Goal: Check status: Check status

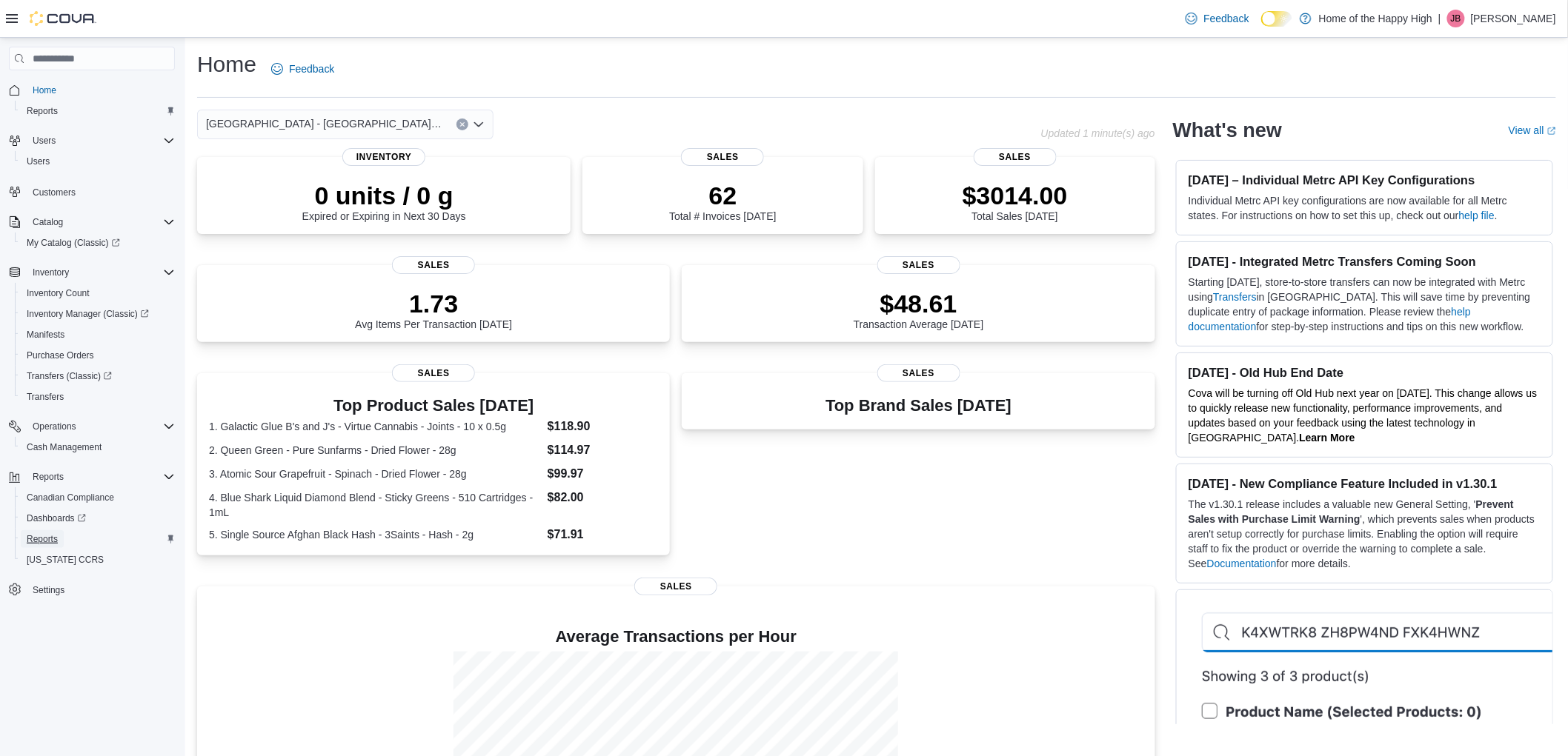
click at [45, 534] on span "Reports" at bounding box center [42, 539] width 31 height 12
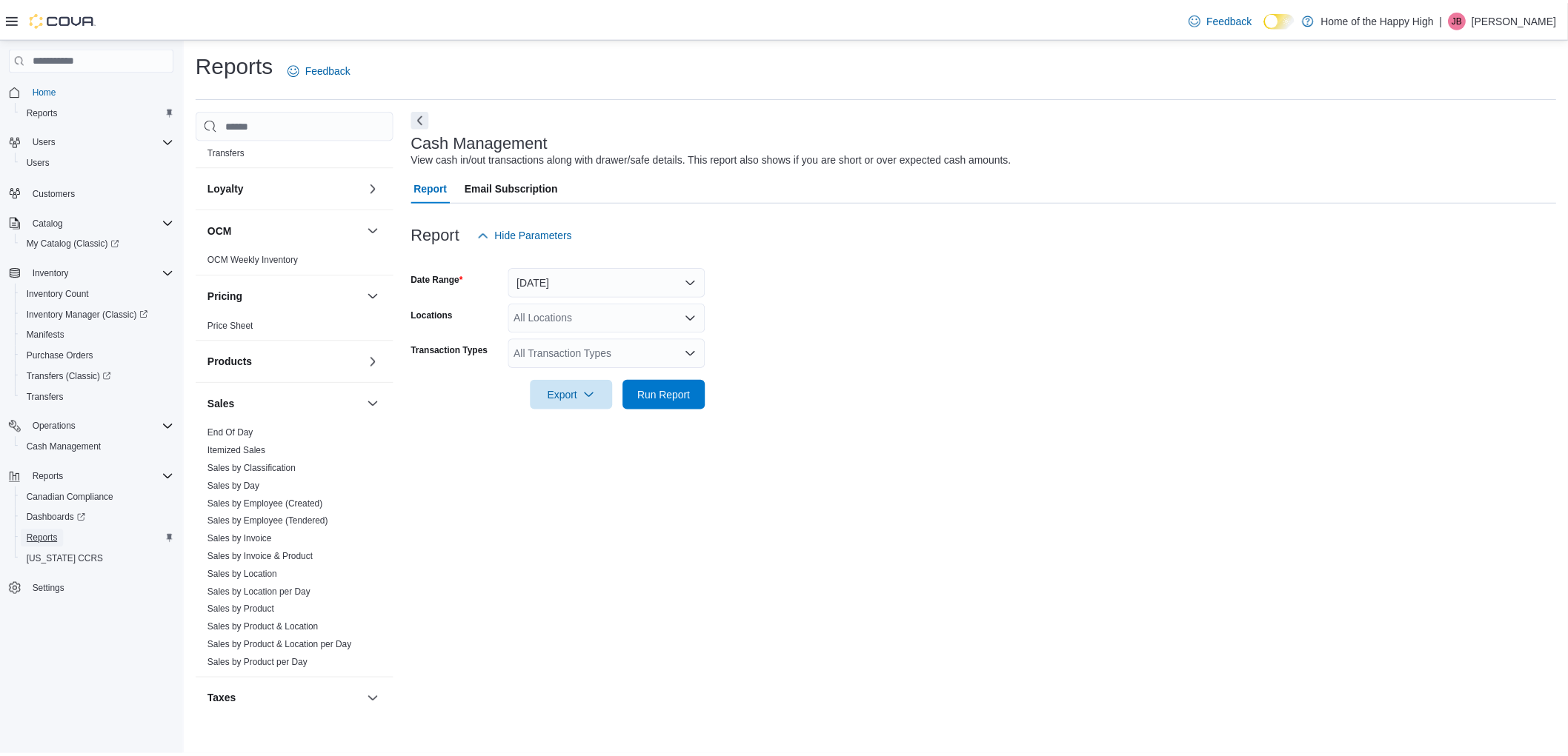
scroll to position [648, 0]
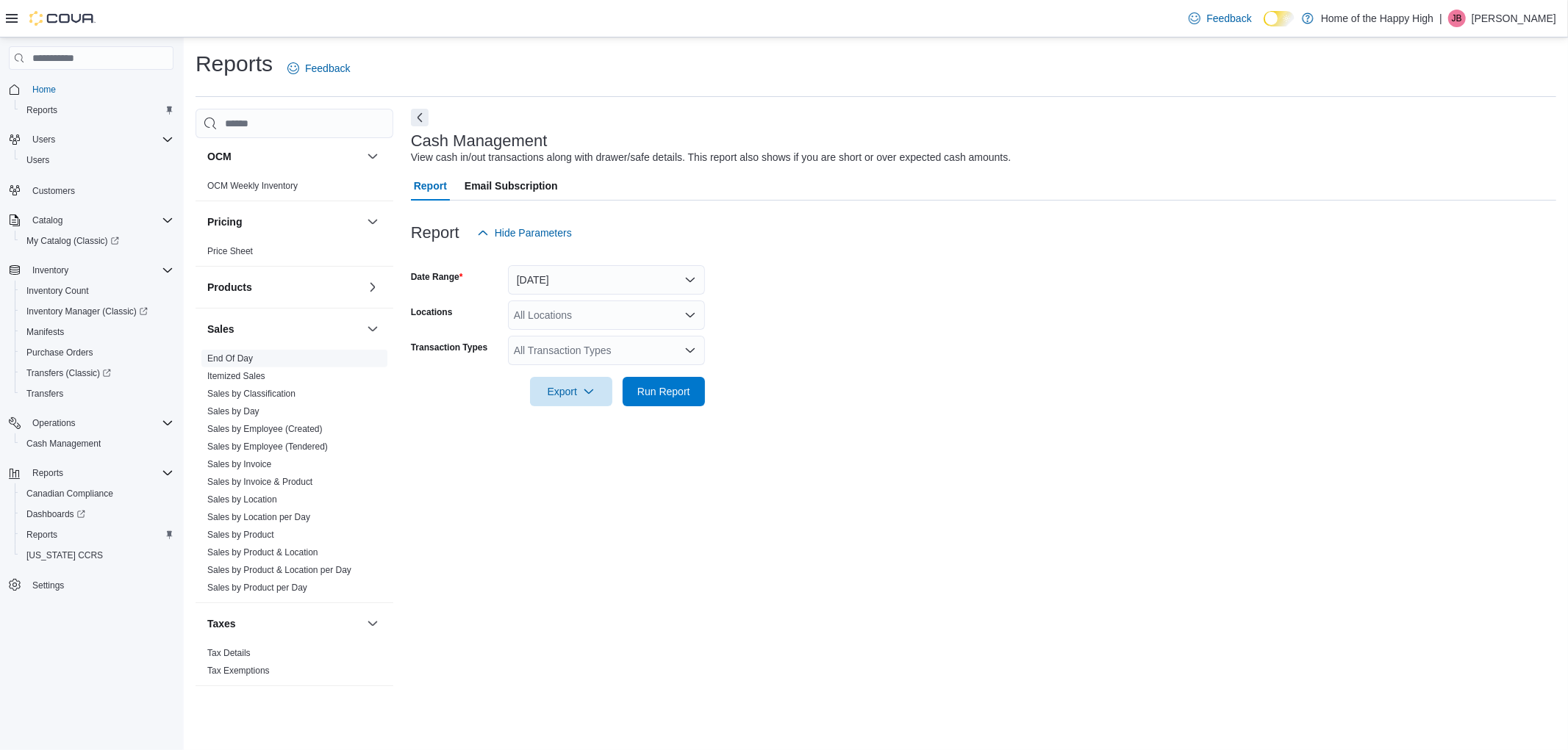
click at [232, 361] on link "End Of Day" at bounding box center [230, 359] width 46 height 10
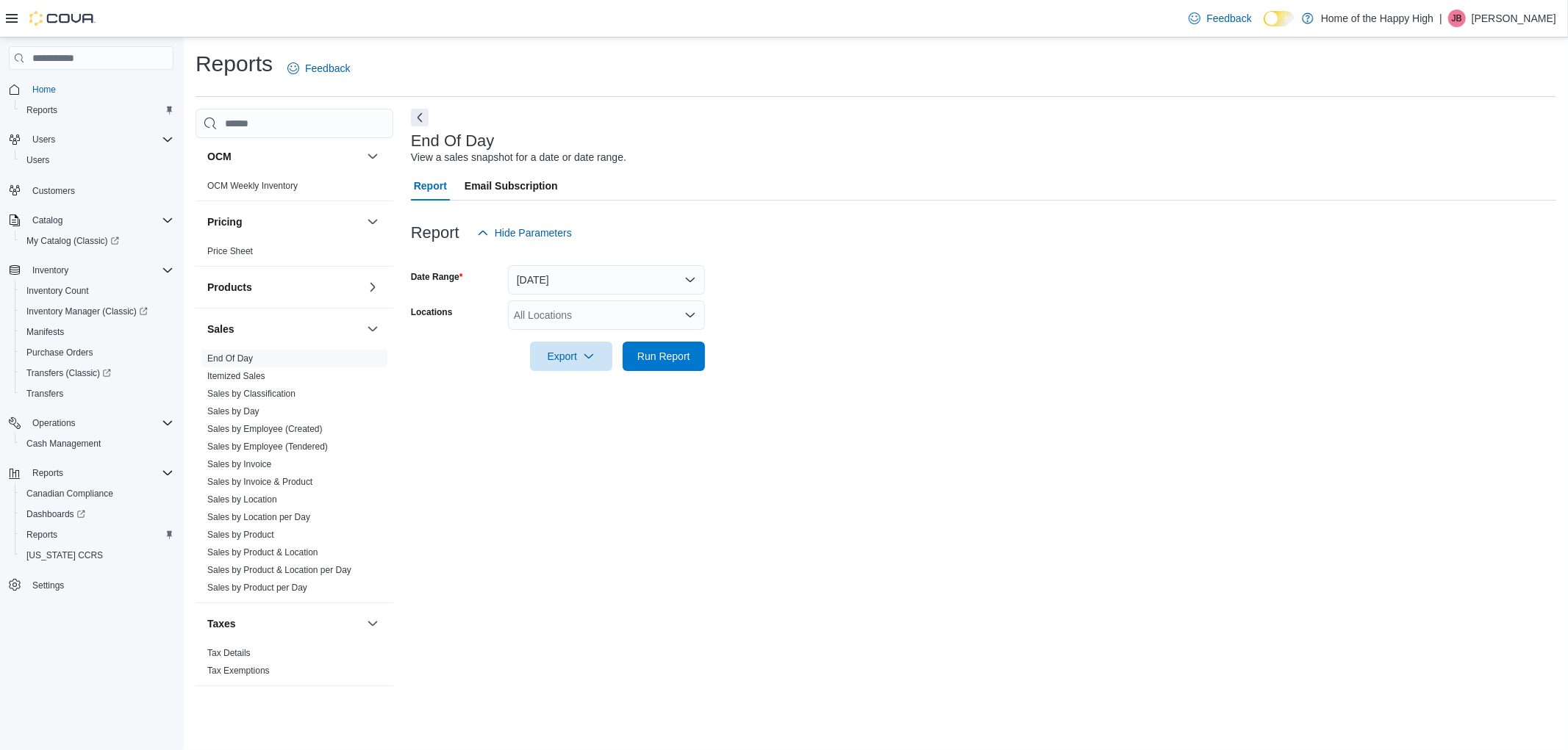
click at [590, 317] on div "All Locations" at bounding box center [607, 314] width 197 height 29
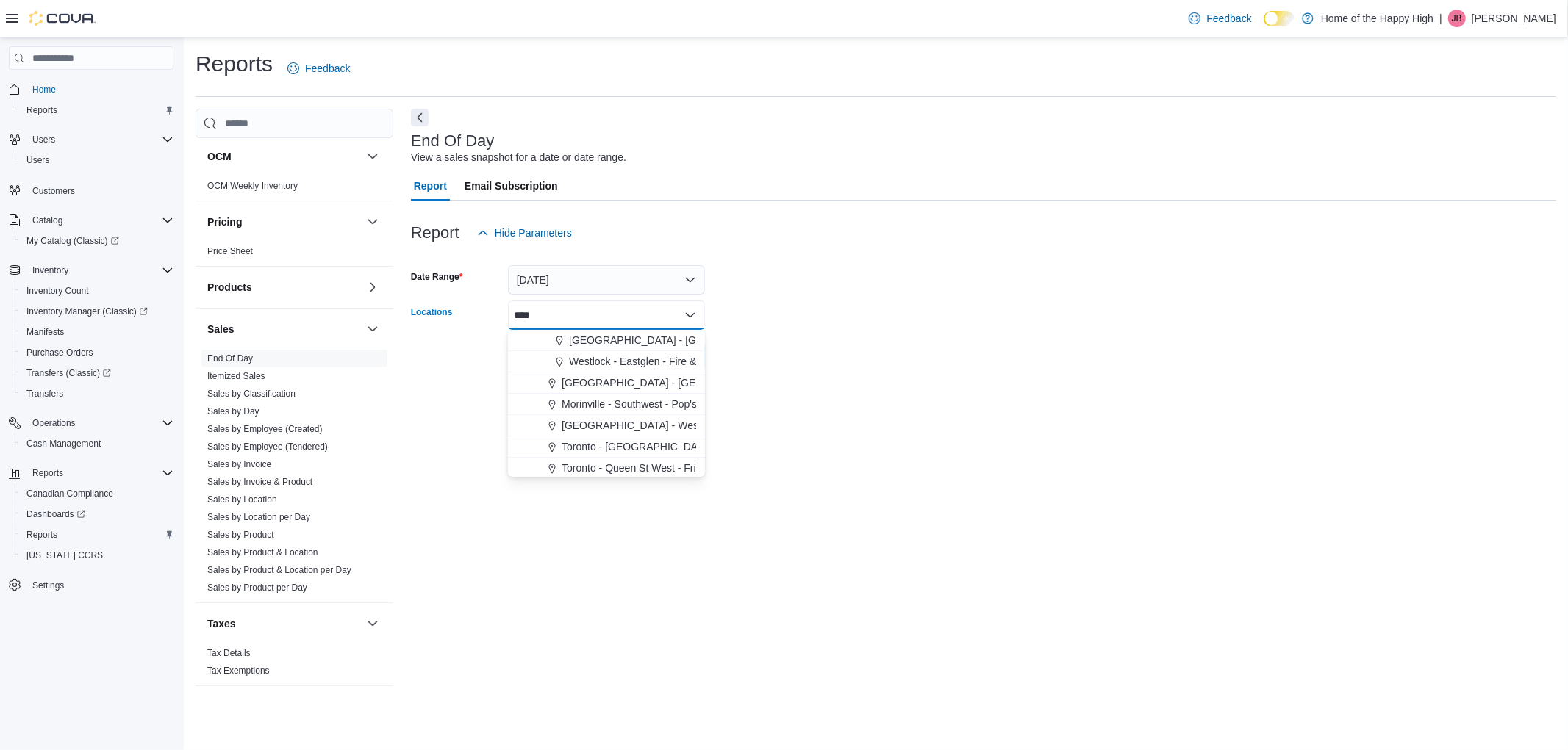
type input "****"
click at [601, 342] on span "[GEOGRAPHIC_DATA] - [GEOGRAPHIC_DATA] - Fire & Flower" at bounding box center [715, 341] width 294 height 15
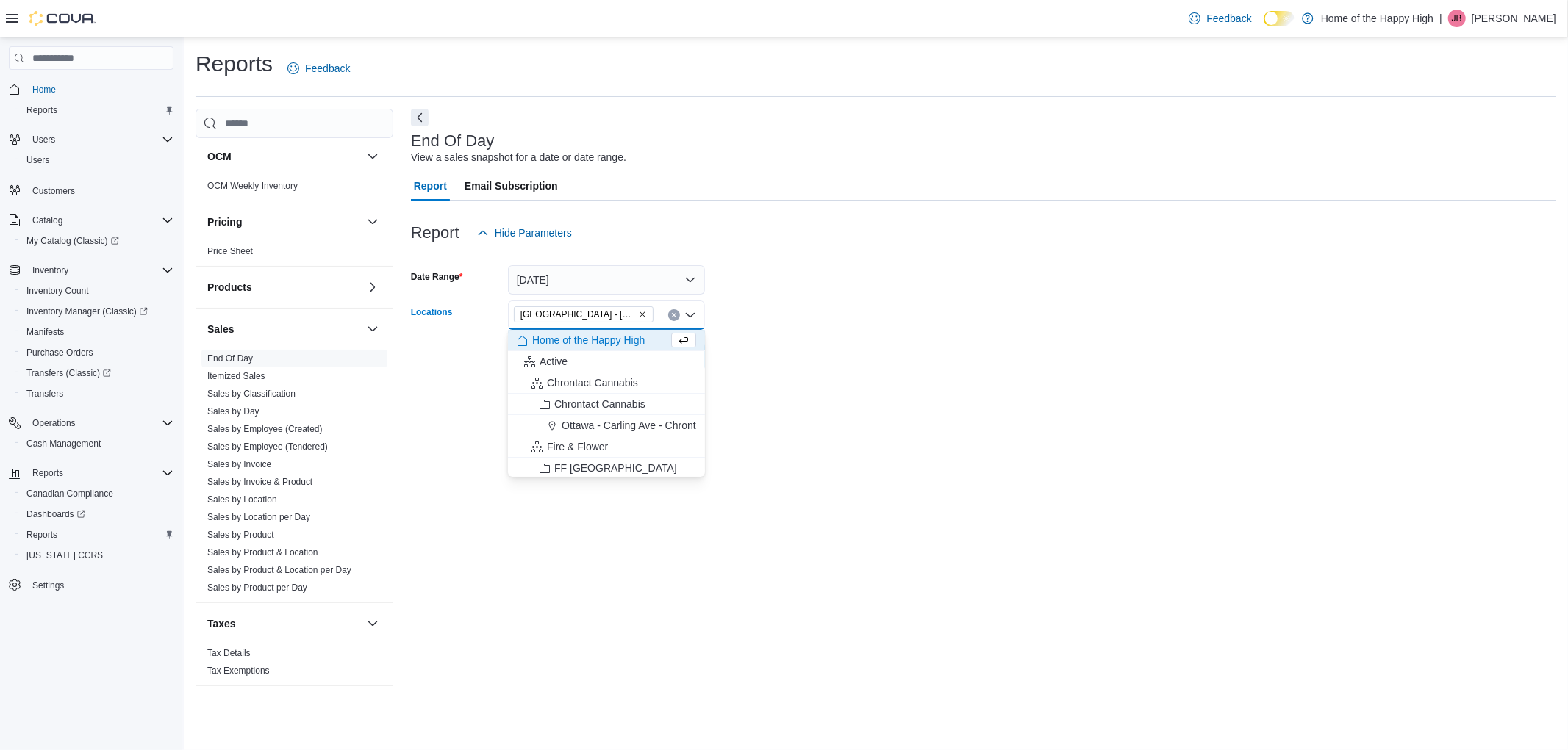
click at [808, 312] on form "Date Range [DATE] Locations [GEOGRAPHIC_DATA] - [GEOGRAPHIC_DATA] - Fire & Flow…" at bounding box center [984, 310] width 1145 height 124
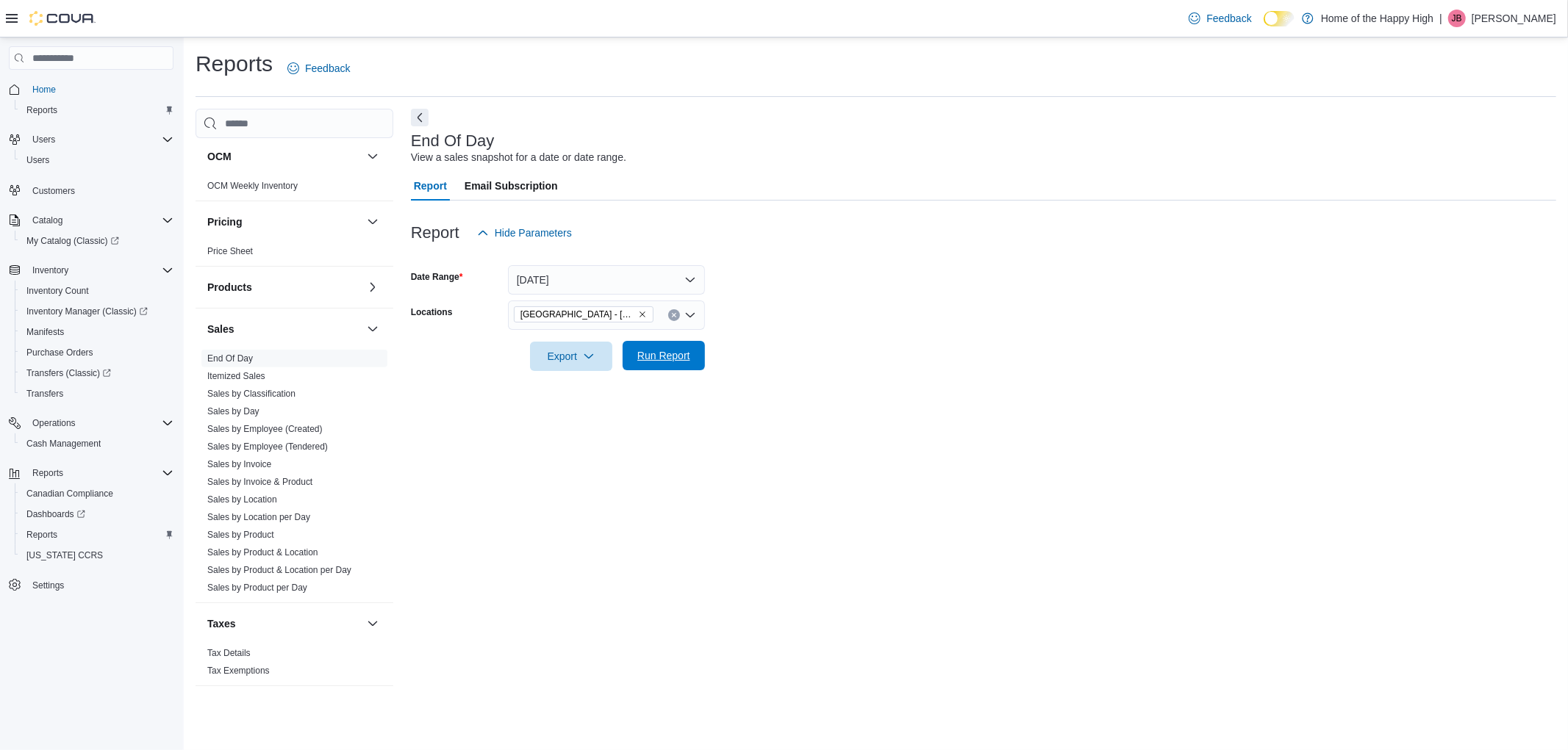
click at [656, 360] on span "Run Report" at bounding box center [664, 356] width 53 height 15
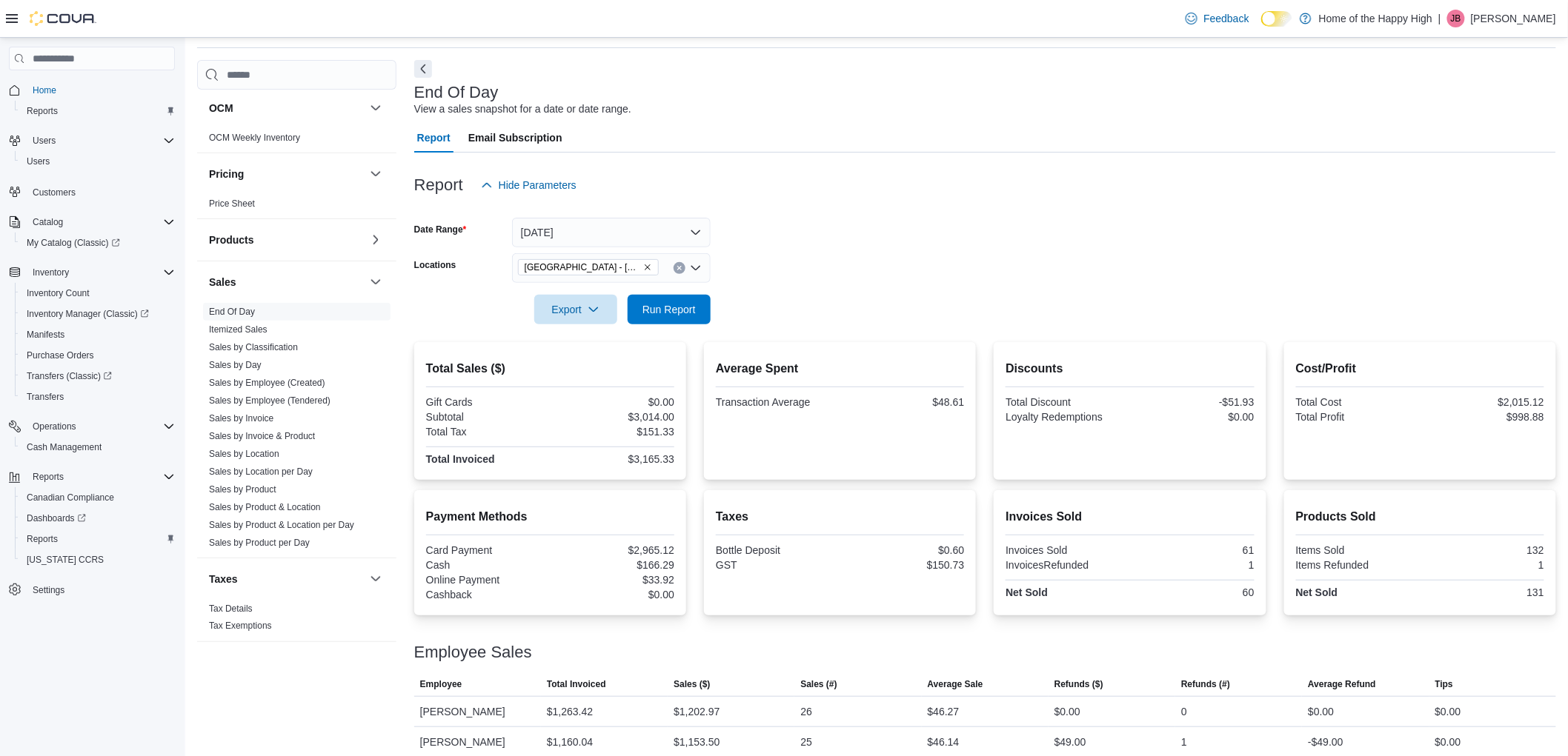
scroll to position [93, 0]
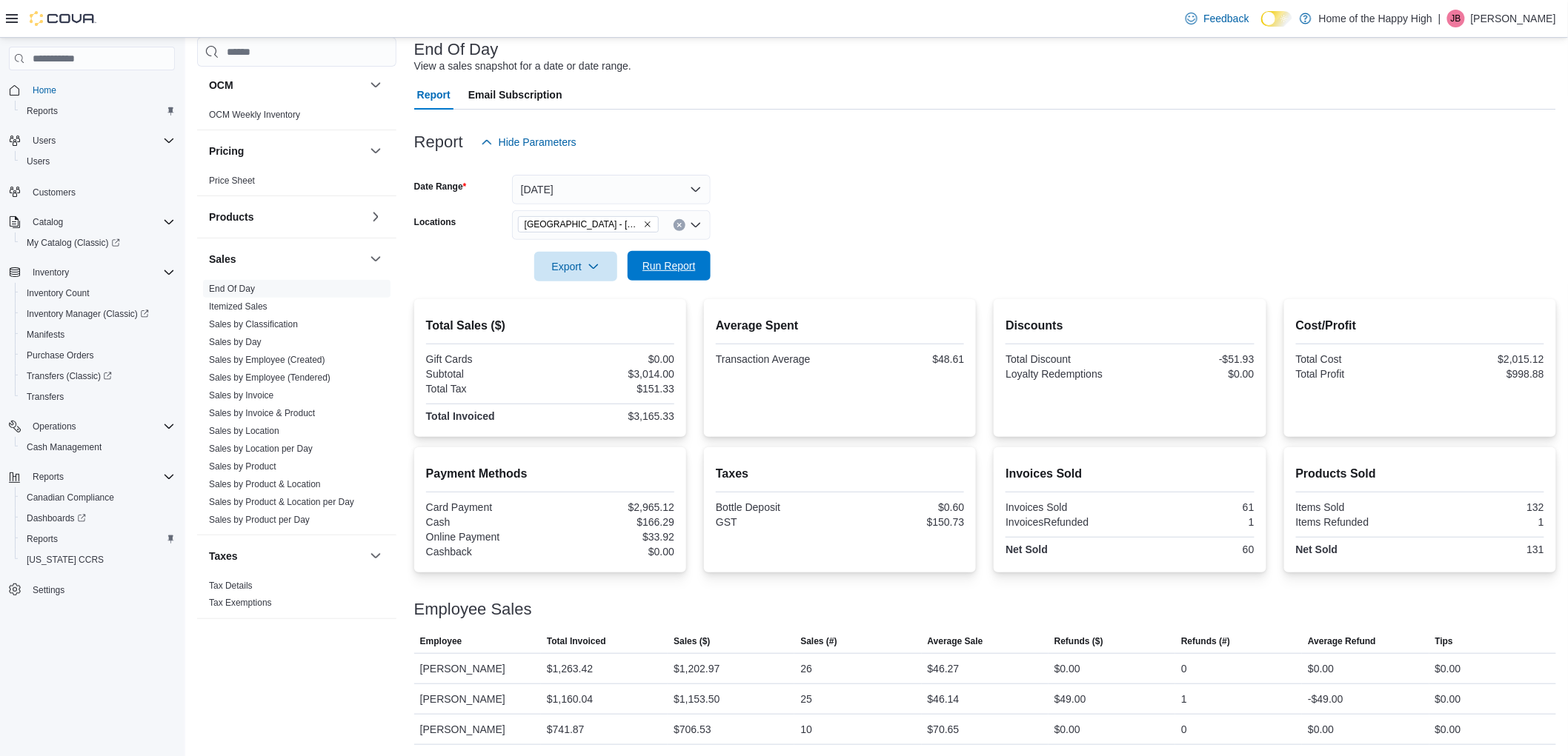
click at [662, 255] on span "Run Report" at bounding box center [668, 265] width 65 height 29
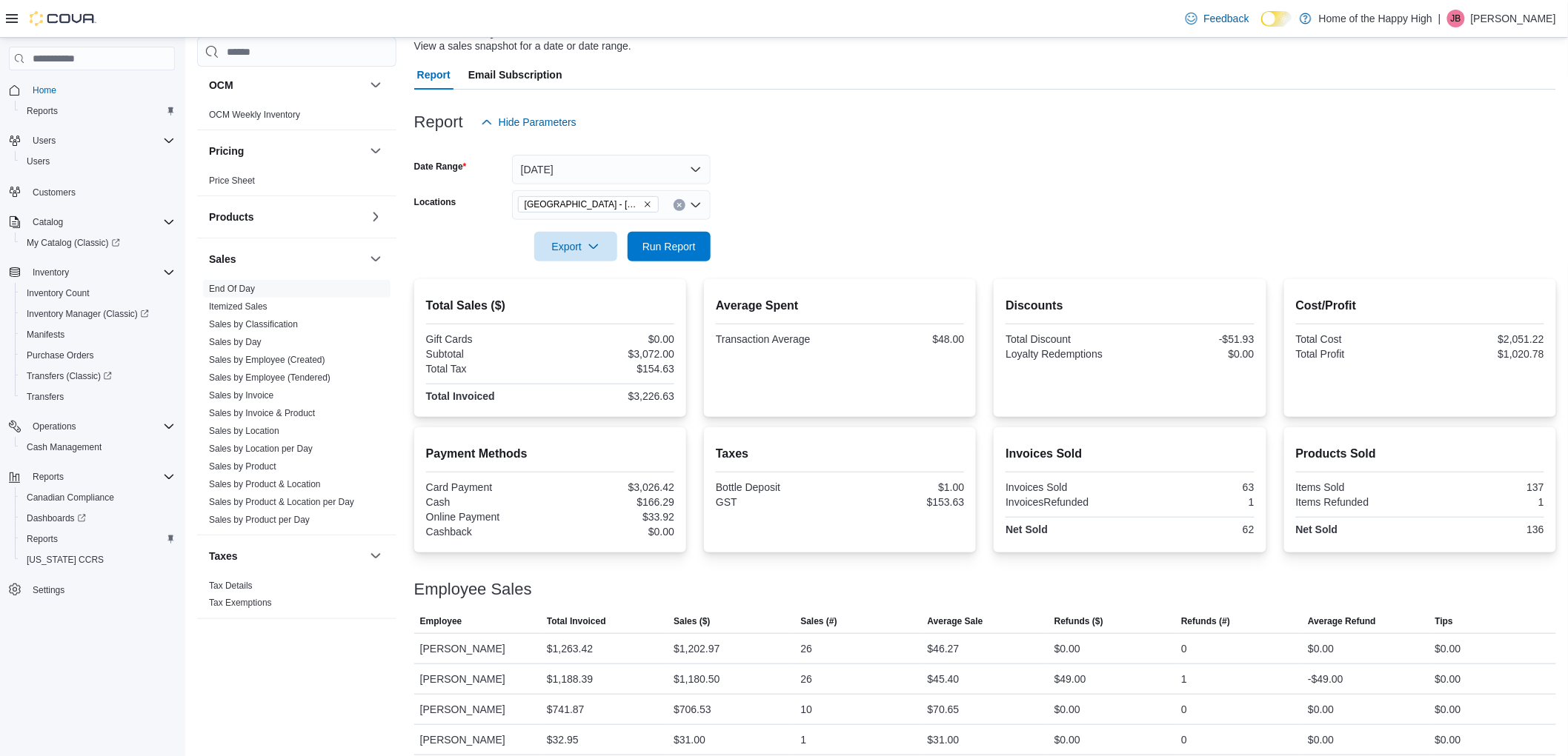
scroll to position [123, 0]
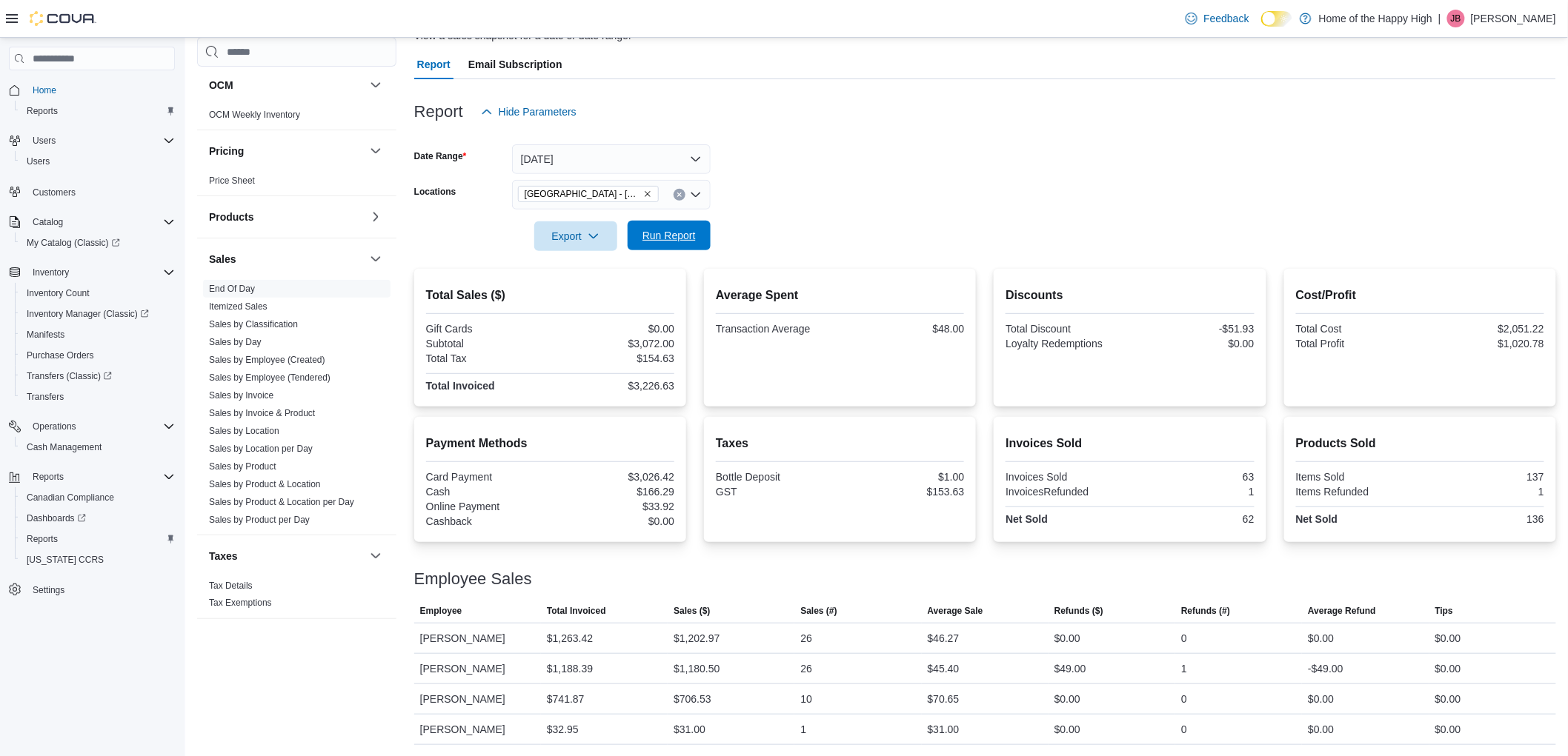
click at [686, 239] on span "Run Report" at bounding box center [669, 236] width 53 height 15
